Goal: Task Accomplishment & Management: Use online tool/utility

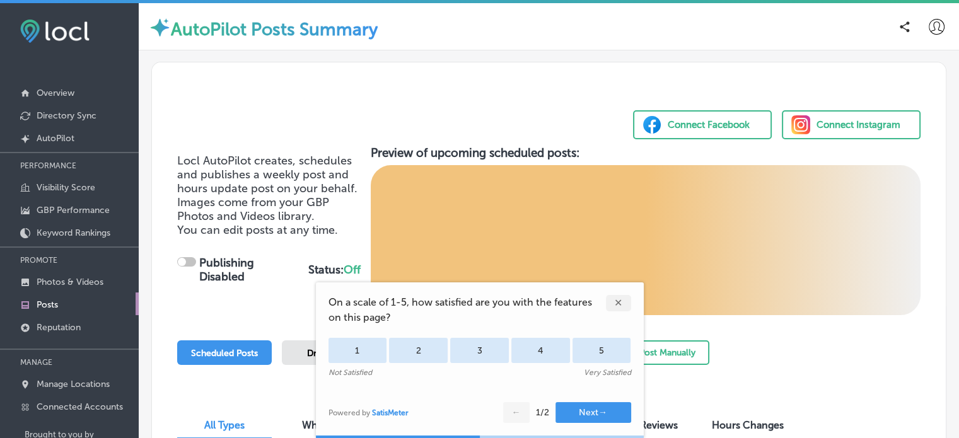
click at [621, 301] on div "✕" at bounding box center [618, 303] width 25 height 16
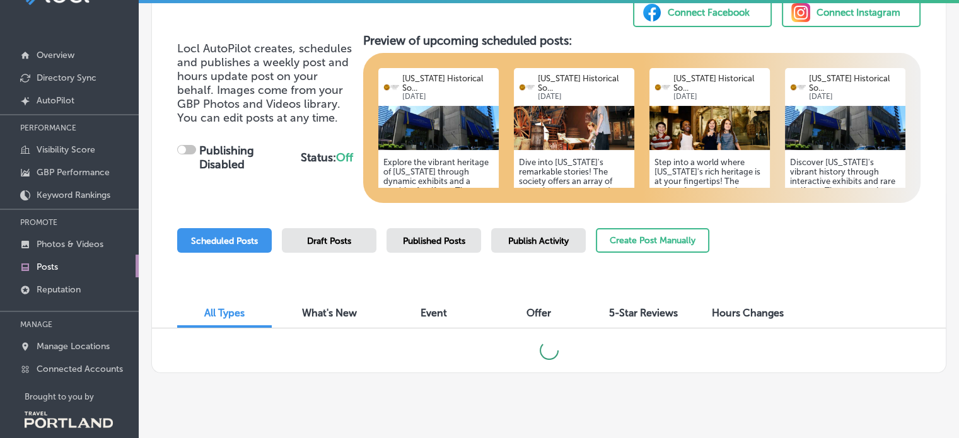
scroll to position [54, 0]
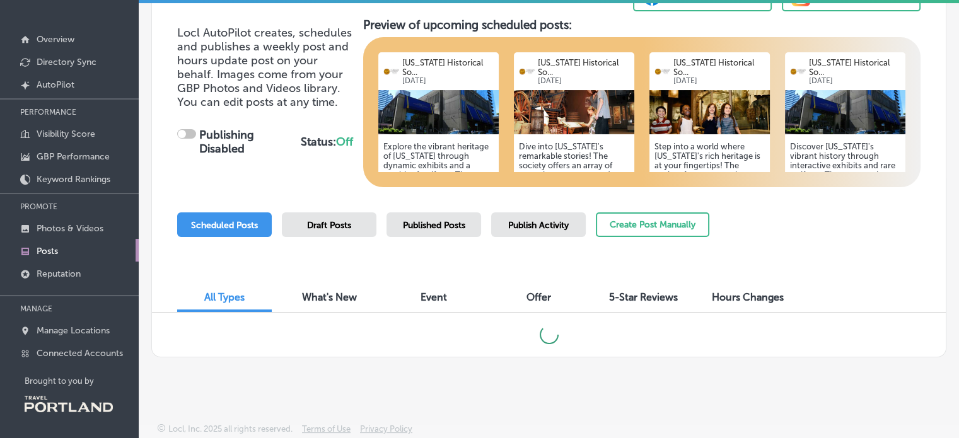
checkbox input "true"
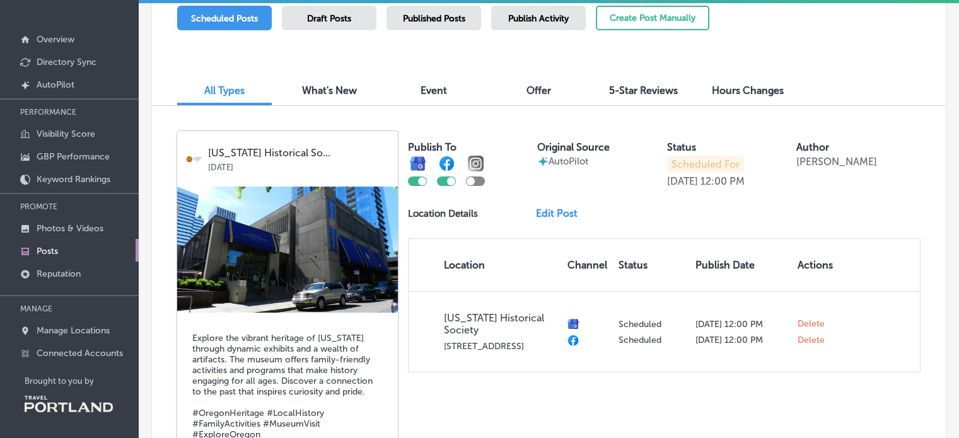
scroll to position [264, 0]
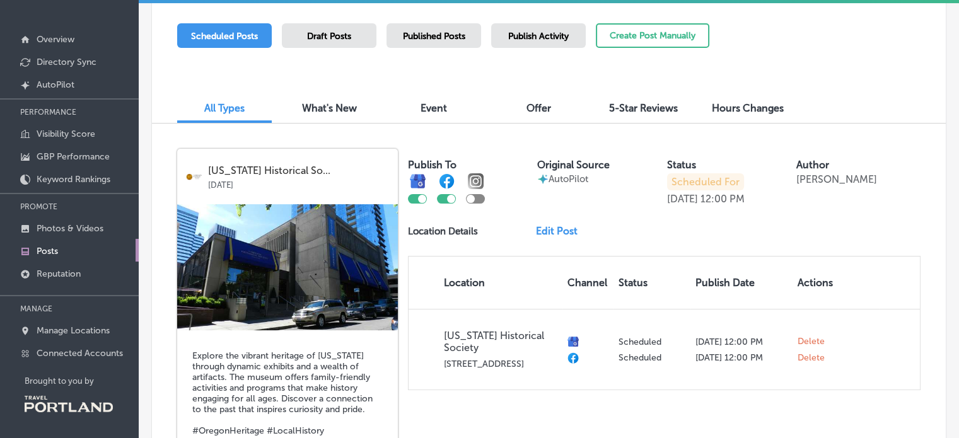
click at [446, 37] on span "Published Posts" at bounding box center [434, 36] width 62 height 11
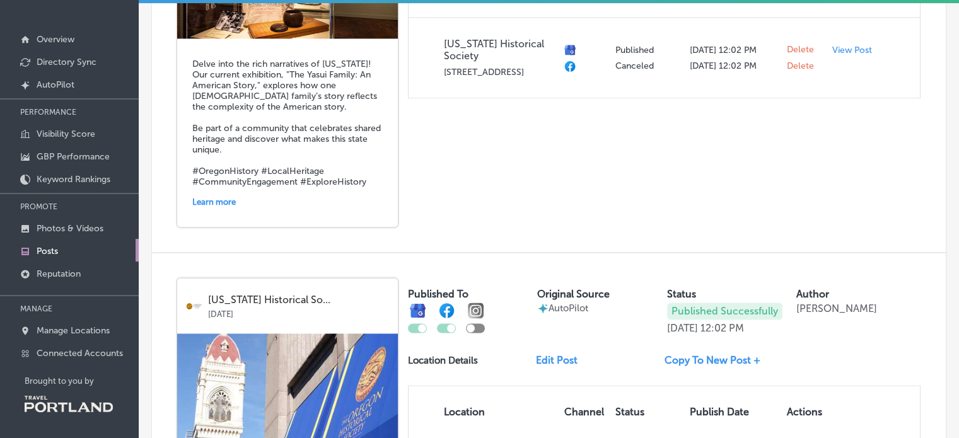
scroll to position [1626, 0]
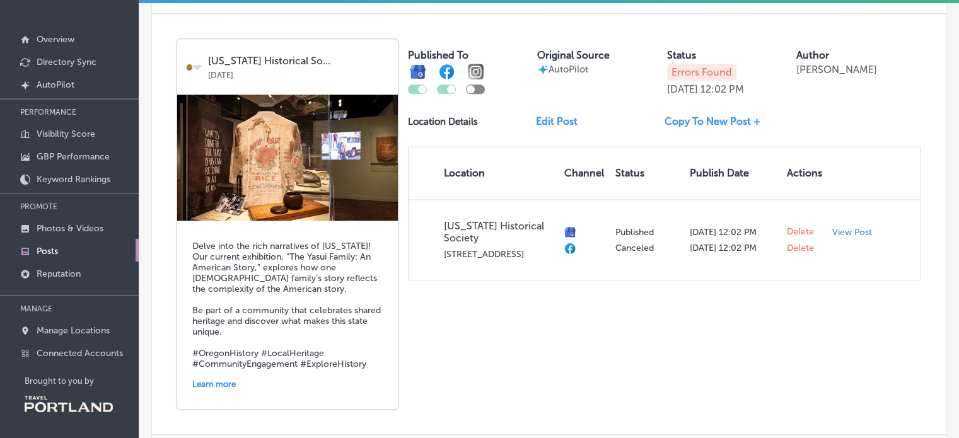
click at [684, 64] on p "Errors Found" at bounding box center [701, 72] width 69 height 17
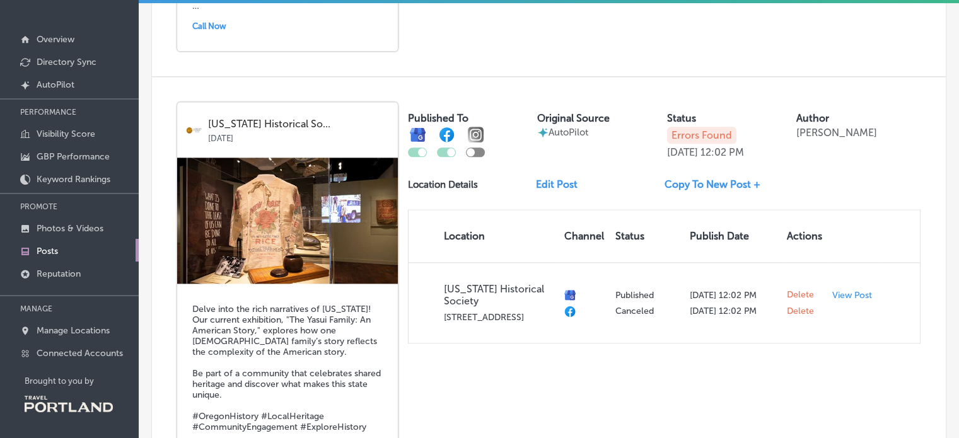
scroll to position [1185, 0]
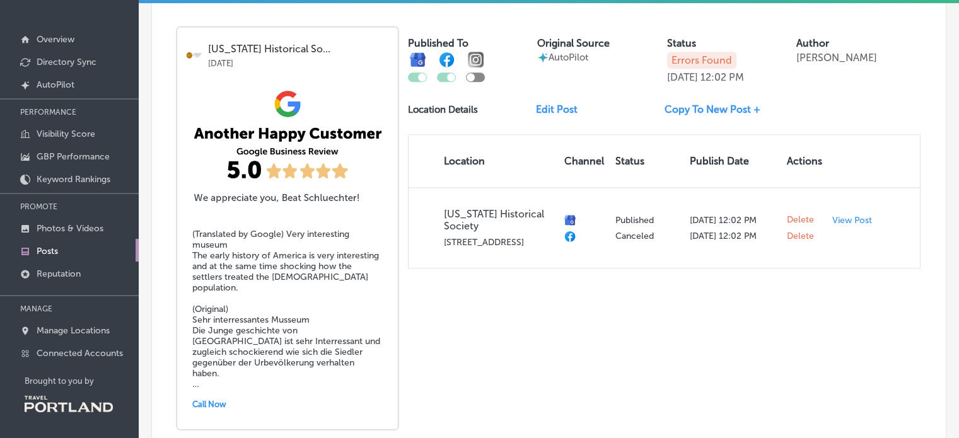
click at [449, 81] on div at bounding box center [451, 77] width 8 height 8
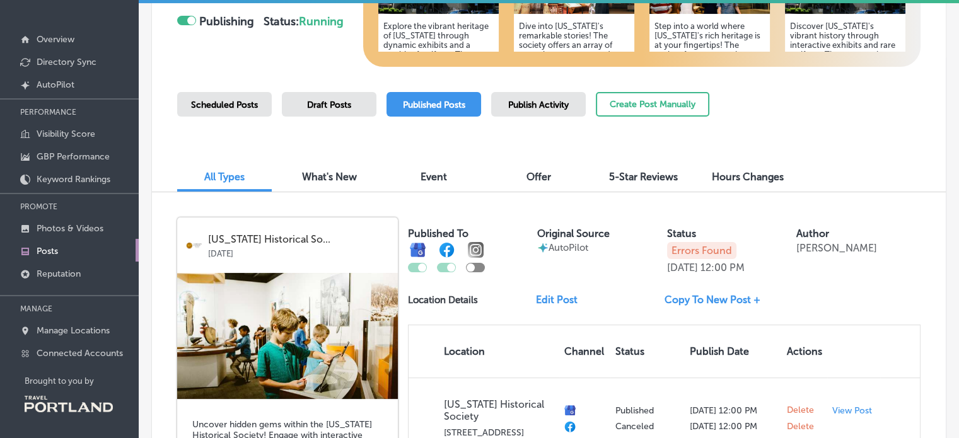
scroll to position [176, 0]
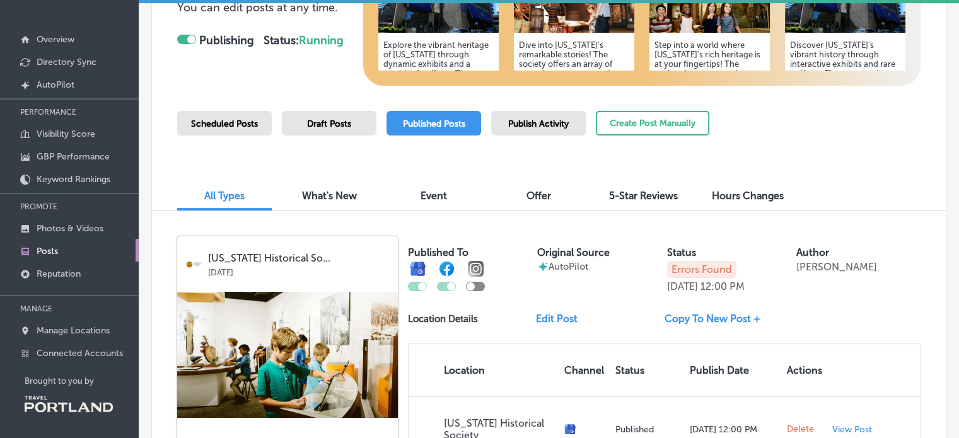
click at [229, 112] on div "Scheduled Posts" at bounding box center [224, 123] width 95 height 25
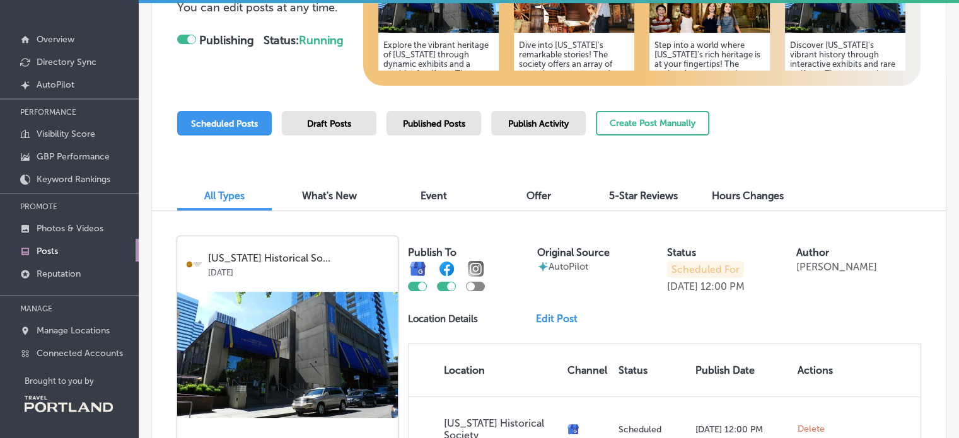
click at [634, 197] on span "5-Star Reviews" at bounding box center [643, 196] width 69 height 12
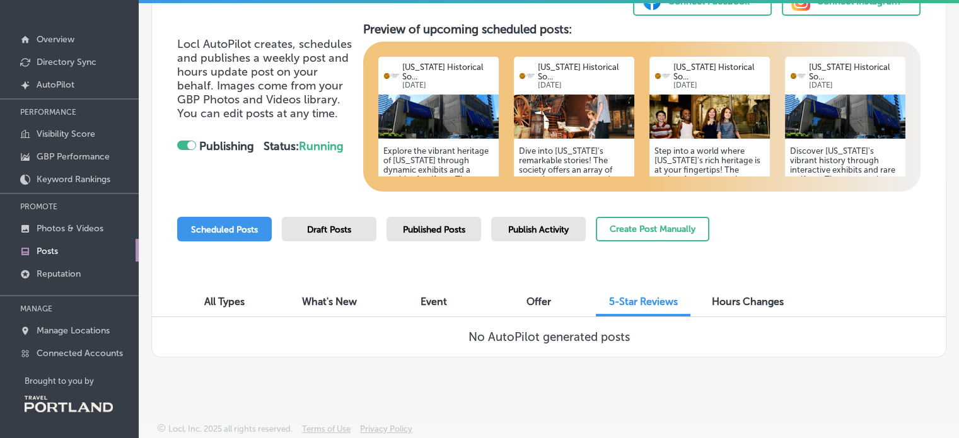
scroll to position [70, 0]
click at [538, 297] on span "Offer" at bounding box center [539, 302] width 25 height 12
click at [436, 289] on div "Event" at bounding box center [434, 302] width 95 height 27
click at [329, 298] on span "What's New" at bounding box center [329, 302] width 55 height 12
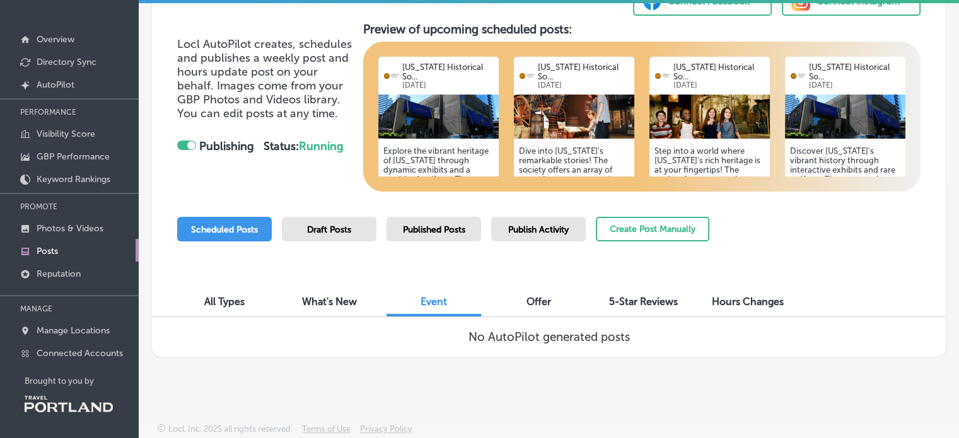
scroll to position [74, 0]
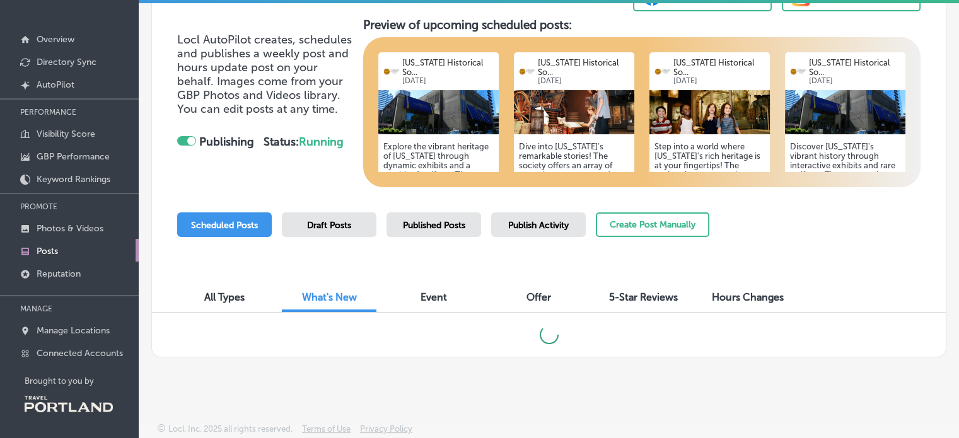
click at [219, 292] on span "All Types" at bounding box center [224, 297] width 40 height 12
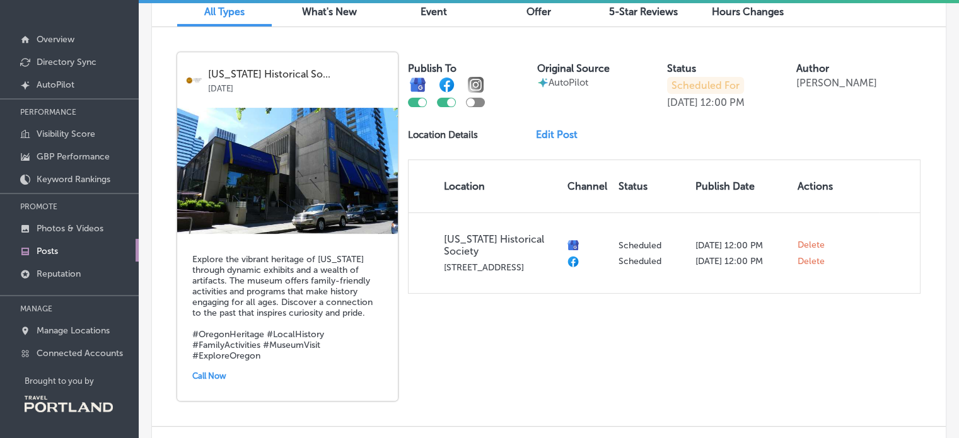
scroll to position [378, 0]
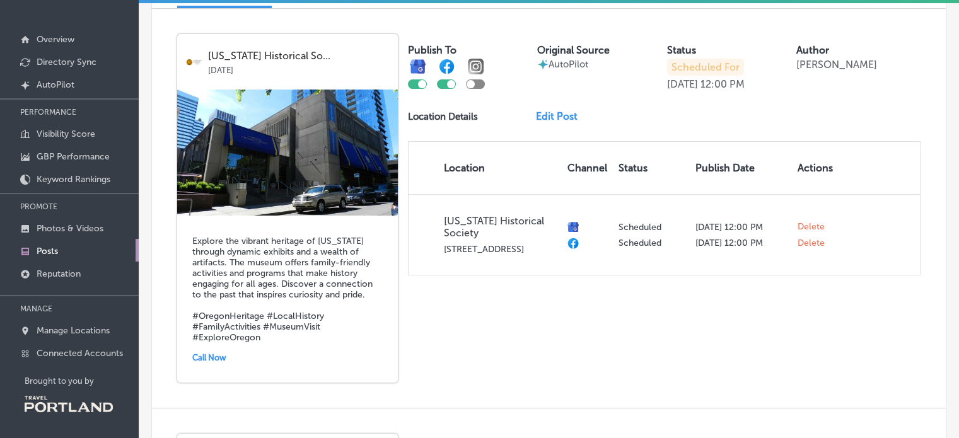
click at [567, 112] on link "Edit Post" at bounding box center [562, 116] width 52 height 12
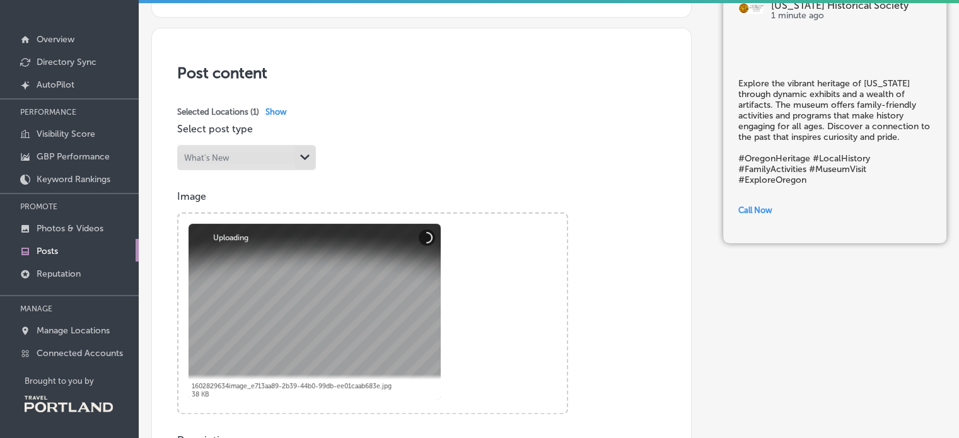
scroll to position [378, 0]
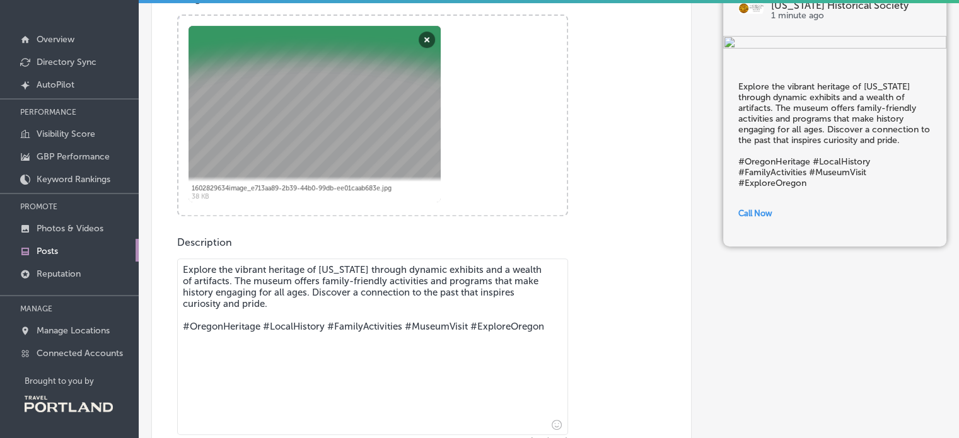
click at [459, 269] on textarea "Explore the vibrant heritage of [US_STATE] through dynamic exhibits and a wealt…" at bounding box center [372, 347] width 391 height 177
click at [207, 282] on textarea "Explore the vibrant heritage of [US_STATE] through dynamic exhibitions and a we…" at bounding box center [372, 347] width 391 height 177
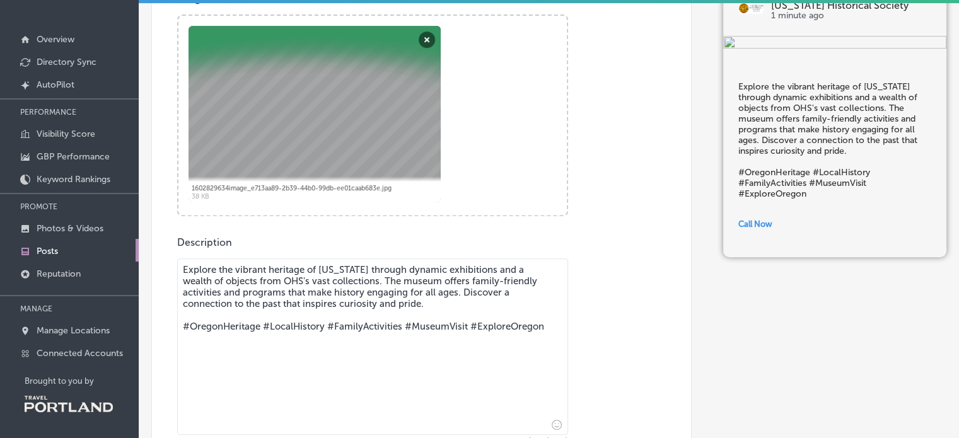
drag, startPoint x: 418, startPoint y: 303, endPoint x: 422, endPoint y: 290, distance: 14.0
click at [422, 290] on textarea "Explore the vibrant heritage of [US_STATE] through dynamic exhibitions and a we…" at bounding box center [372, 347] width 391 height 177
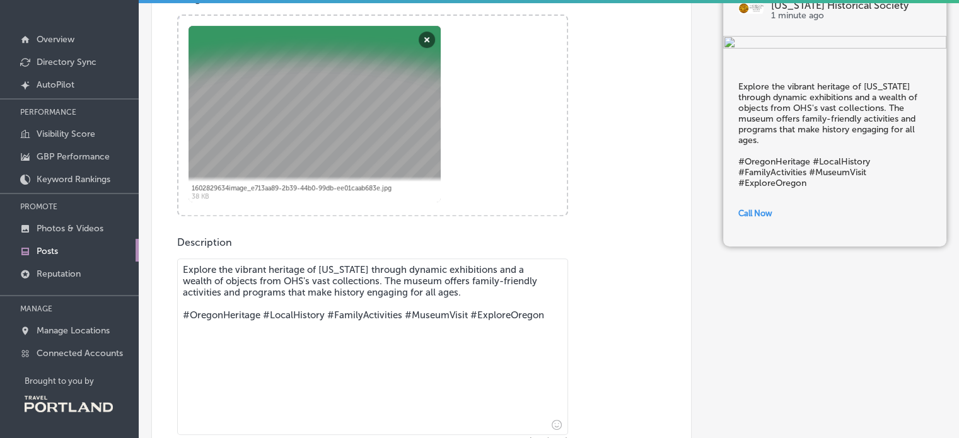
scroll to position [315, 0]
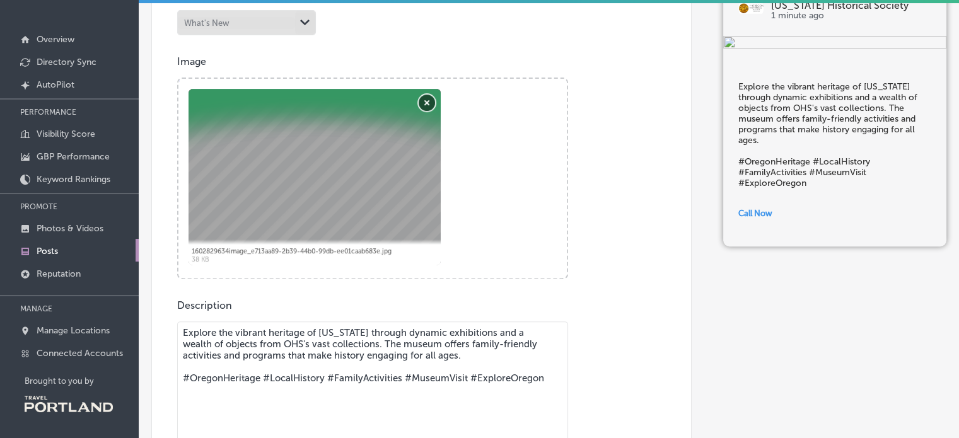
type textarea "Explore the vibrant heritage of [US_STATE] through dynamic exhibitions and a we…"
click at [423, 100] on button "Remove" at bounding box center [427, 103] width 16 height 16
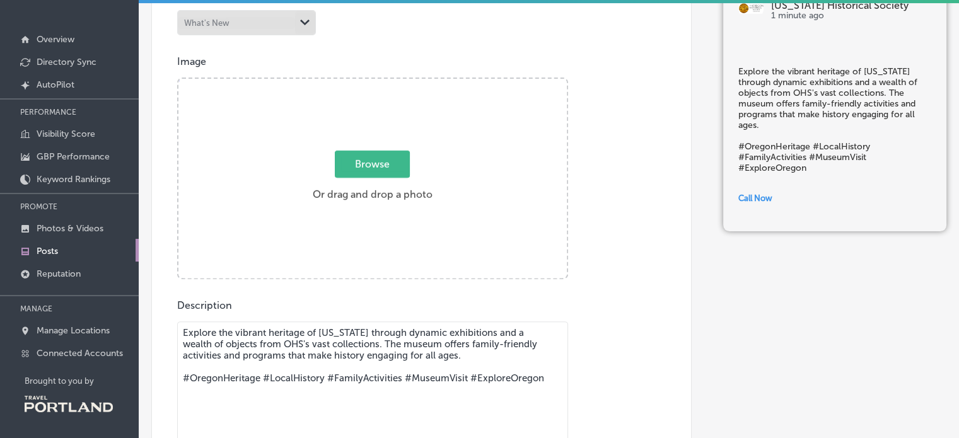
click at [380, 158] on span "Browse" at bounding box center [372, 164] width 75 height 27
click at [380, 83] on input "Browse Or drag and drop a photo" at bounding box center [372, 81] width 388 height 4
type input "C:\fakepath\Aviation-22.jpg"
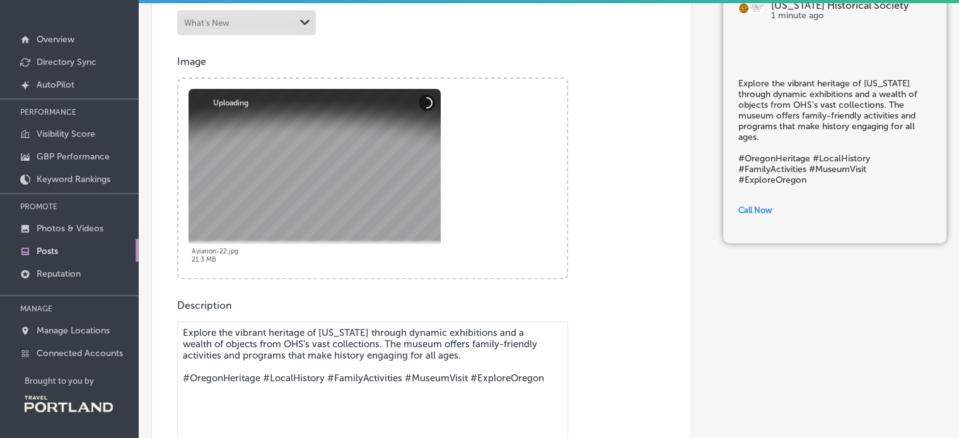
click at [459, 352] on textarea "Explore the vibrant heritage of [US_STATE] through dynamic exhibitions and a we…" at bounding box center [372, 410] width 391 height 177
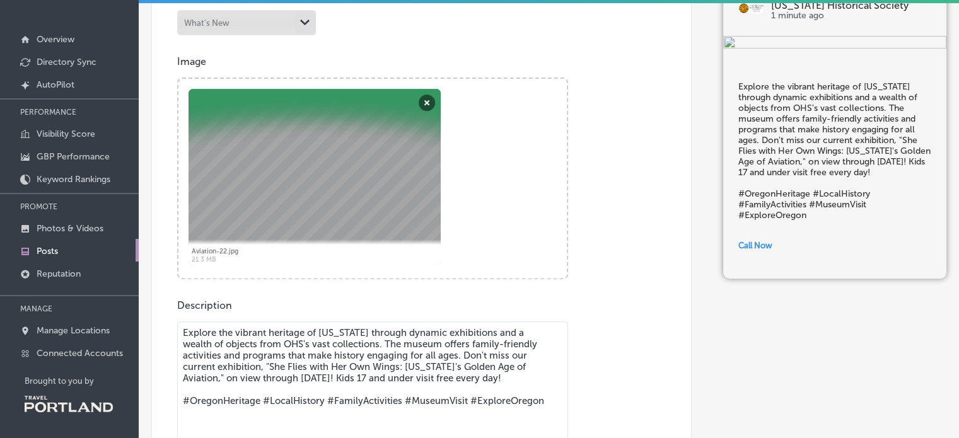
drag, startPoint x: 419, startPoint y: 356, endPoint x: 356, endPoint y: 342, distance: 64.6
click at [356, 342] on textarea "Explore the vibrant heritage of [US_STATE] through dynamic exhibitions and a we…" at bounding box center [372, 410] width 391 height 177
click at [425, 361] on textarea "Explore the vibrant heritage of [US_STATE] through dynamic exhibitions and a we…" at bounding box center [372, 410] width 391 height 177
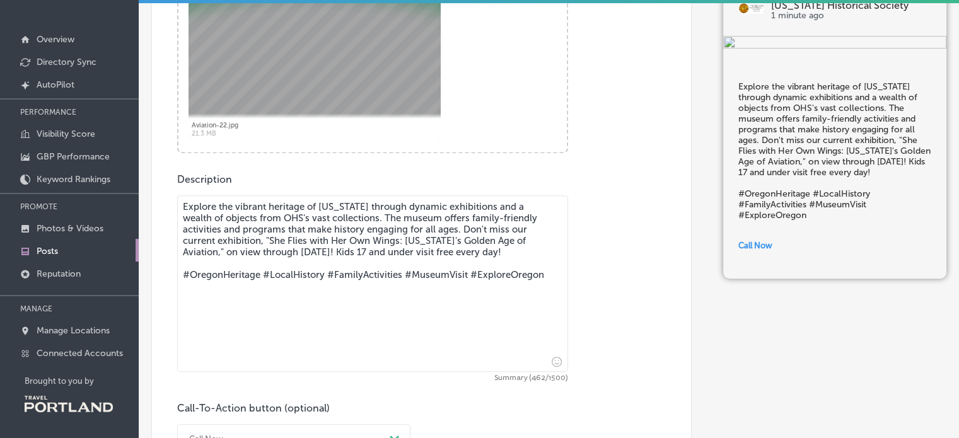
scroll to position [673, 0]
type textarea "Explore the vibrant heritage of [US_STATE] through dynamic exhibitions and a we…"
click at [304, 429] on div "Call Now" at bounding box center [284, 439] width 202 height 20
click div "Learn more"
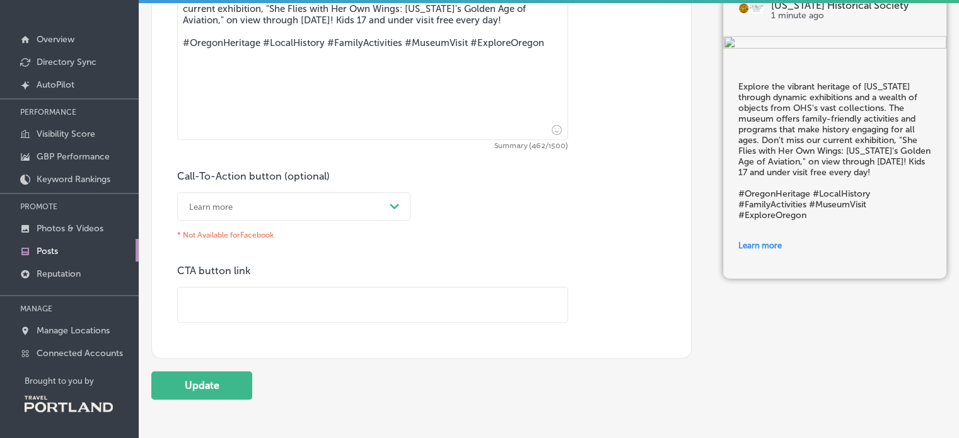
drag, startPoint x: 239, startPoint y: 298, endPoint x: 242, endPoint y: 292, distance: 7.0
click at [239, 298] on input "text" at bounding box center [373, 305] width 390 height 35
paste input "[URL][DOMAIN_NAME]"
type input "[URL][DOMAIN_NAME]"
click at [182, 383] on button "Update" at bounding box center [201, 385] width 101 height 28
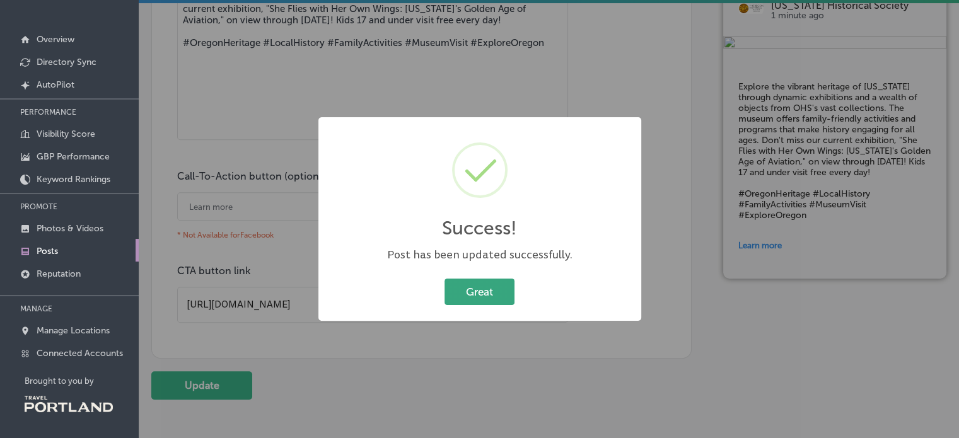
click at [510, 288] on button "Great" at bounding box center [480, 292] width 70 height 26
